Goal: Find specific page/section: Find specific page/section

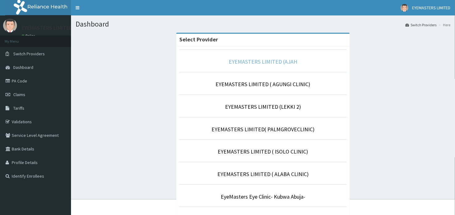
click at [258, 60] on link "EYEMASTERS LIMITED (AJAH" at bounding box center [263, 61] width 68 height 7
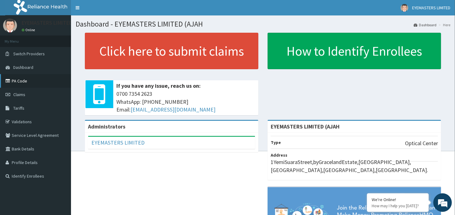
click at [31, 79] on link "PA Code" at bounding box center [35, 81] width 71 height 14
